Goal: Navigation & Orientation: Go to known website

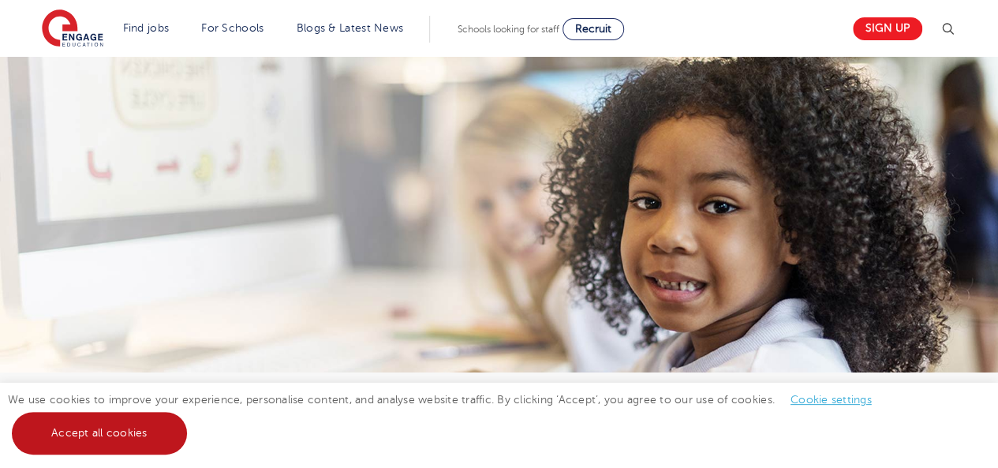
click at [91, 432] on link "Accept all cookies" at bounding box center [99, 433] width 175 height 43
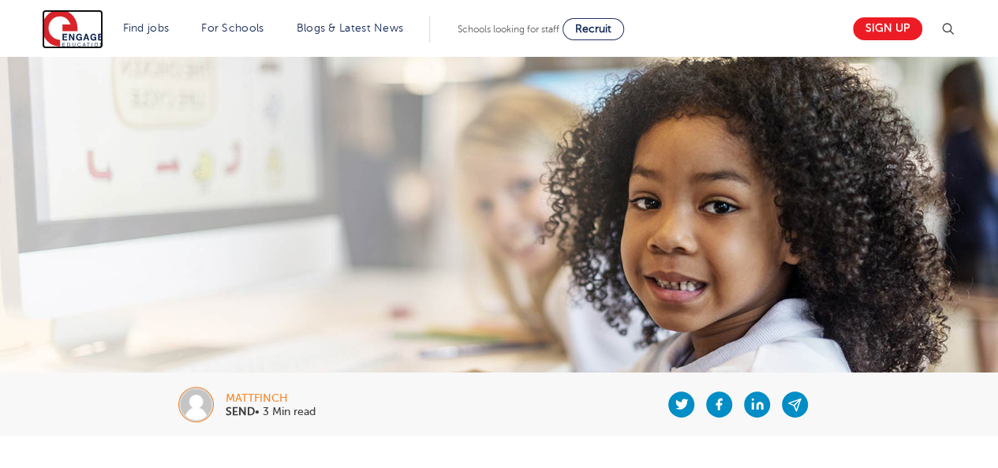
click at [88, 34] on img at bounding box center [73, 28] width 62 height 39
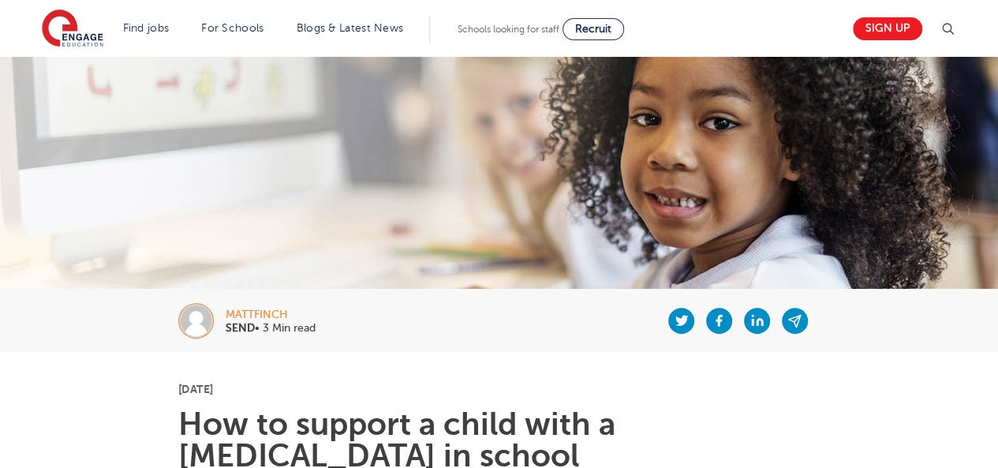
scroll to position [79, 0]
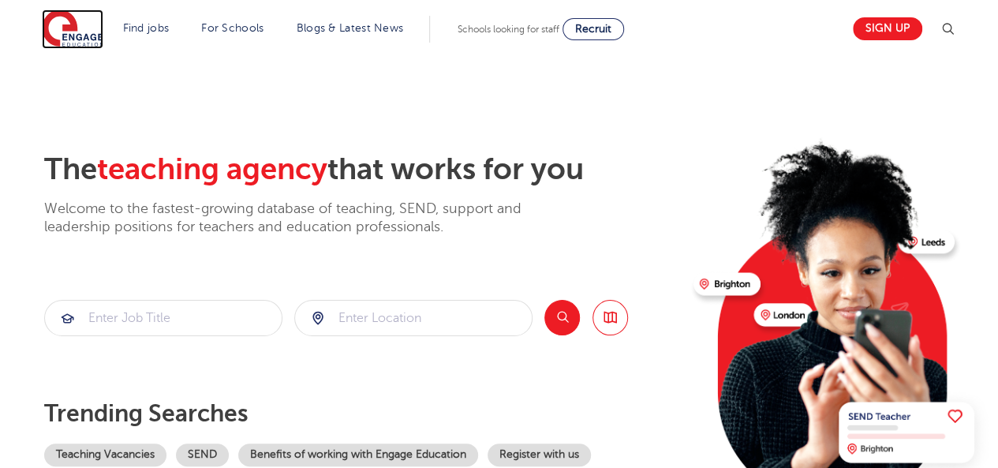
click at [82, 32] on img at bounding box center [73, 28] width 62 height 39
